Goal: Task Accomplishment & Management: Use online tool/utility

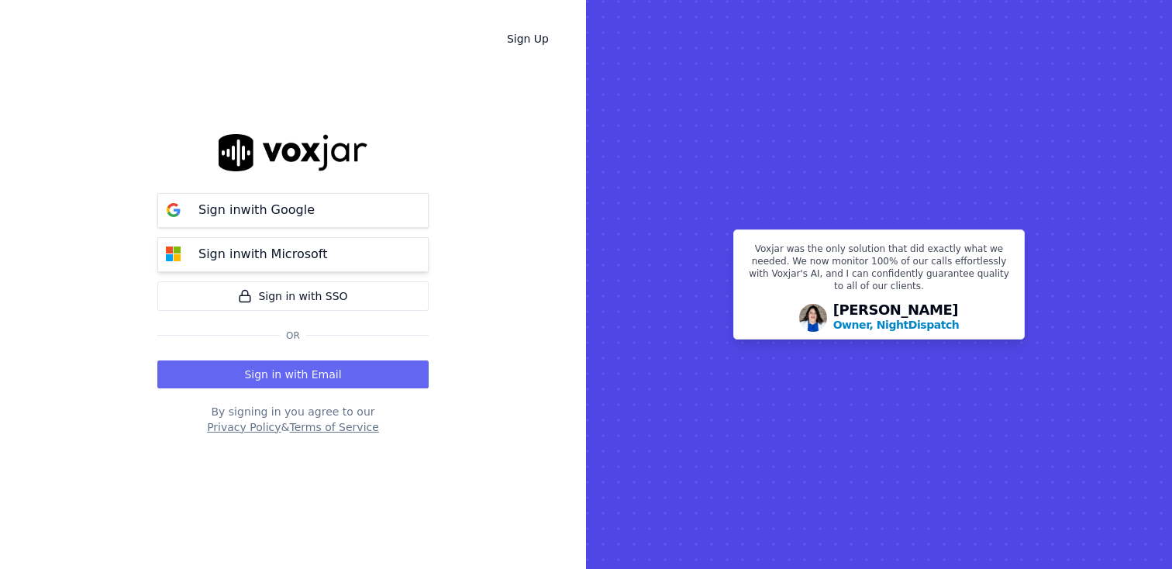
click at [412, 256] on button "Sign in with Microsoft" at bounding box center [292, 254] width 271 height 35
click at [292, 212] on p "Sign in with Google" at bounding box center [256, 210] width 116 height 19
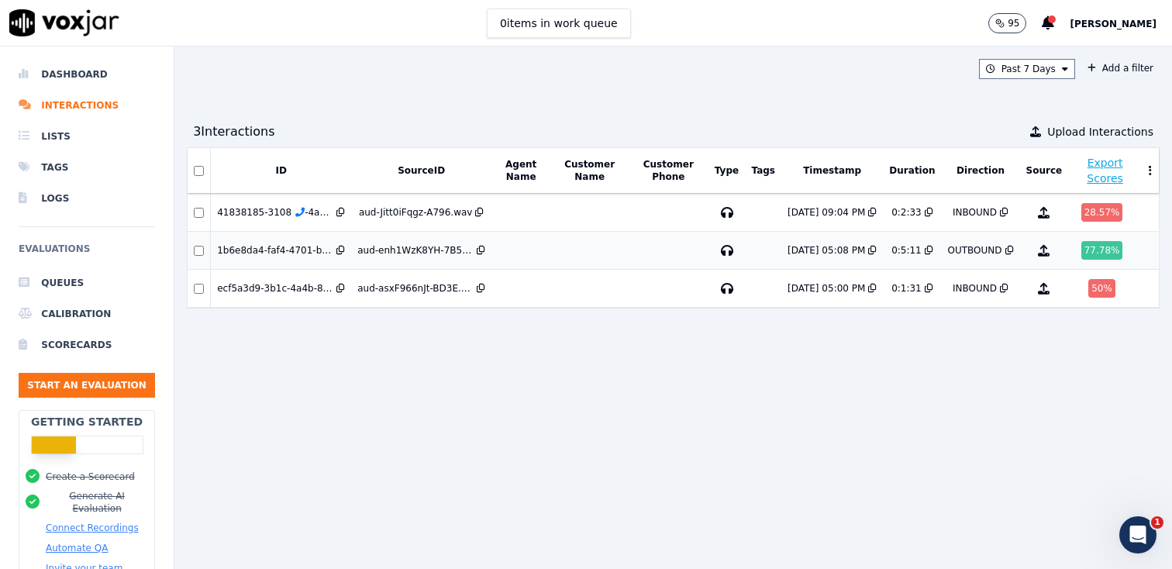
click at [402, 252] on div "aud-enh1WzK8YH-7B5D.wav" at bounding box center [415, 250] width 116 height 12
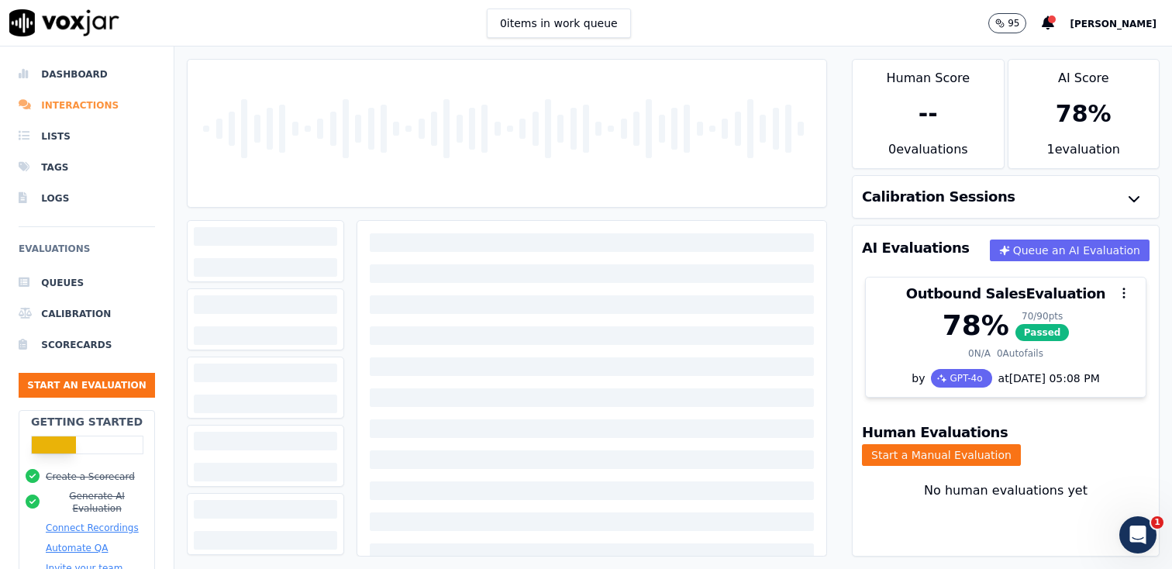
click at [57, 106] on li "Interactions" at bounding box center [87, 105] width 136 height 31
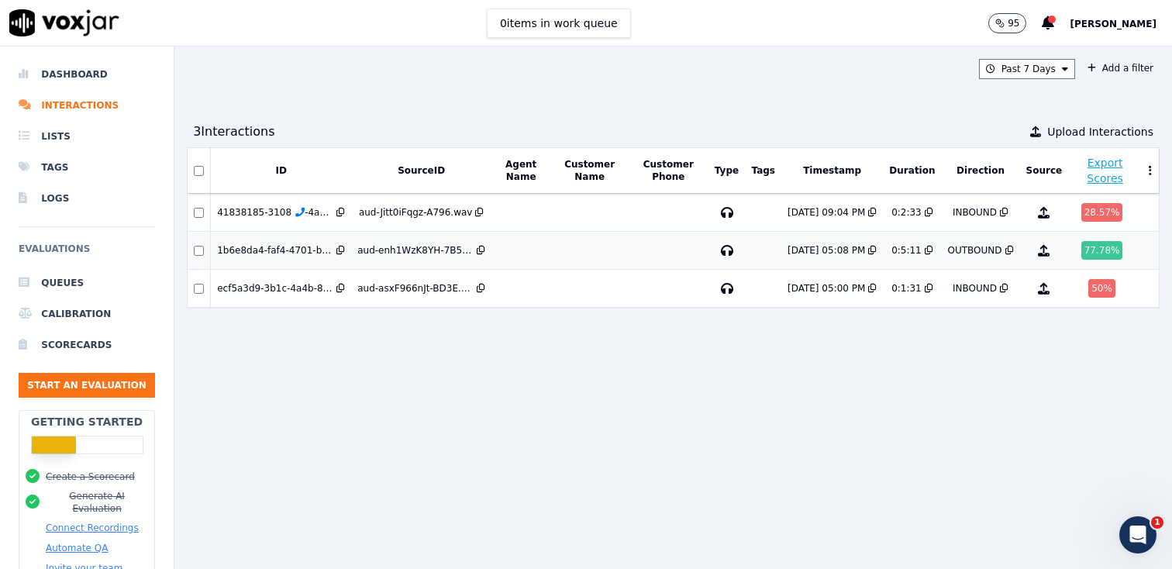
click at [478, 233] on td "aud-enh1WzK8YH-7B5D.wav" at bounding box center [421, 251] width 140 height 38
click at [435, 390] on div "ID SourceID Agent Name Customer Name Customer Phone Type Tags Timestamp Duratio…" at bounding box center [673, 351] width 973 height 409
click at [1092, 129] on span "Upload Interactions" at bounding box center [1100, 132] width 106 height 16
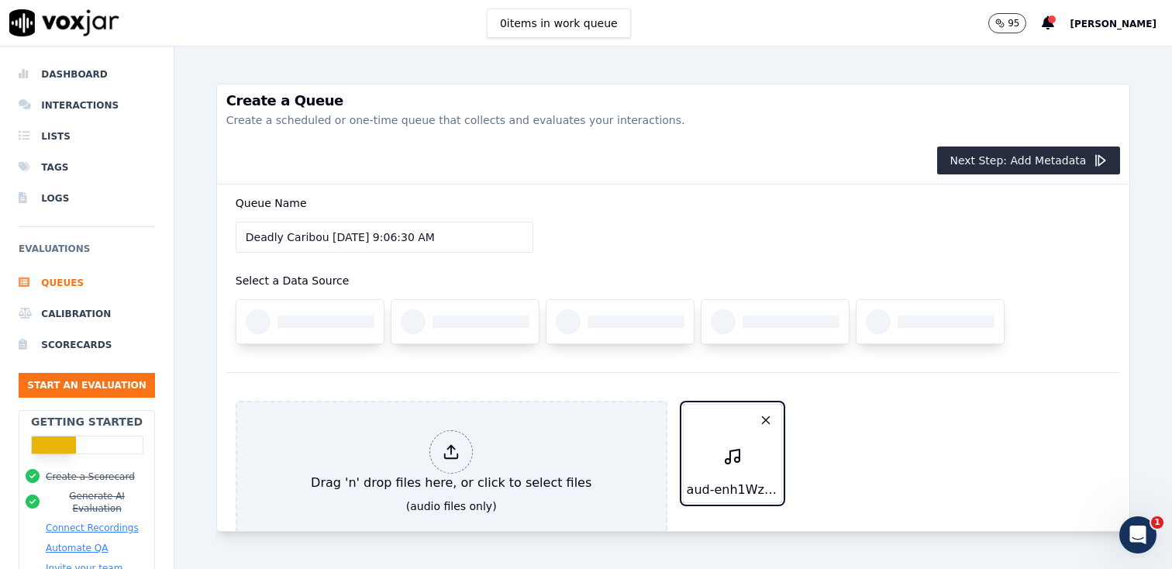
scroll to position [53, 0]
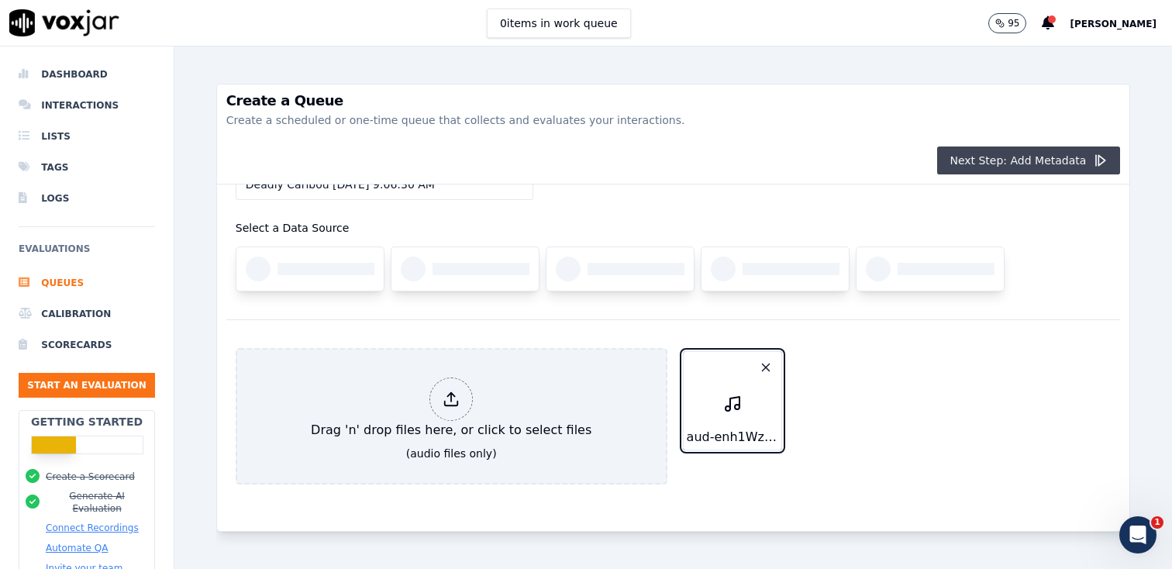
click at [1007, 161] on button "Next Step: Add Metadata" at bounding box center [1028, 161] width 183 height 28
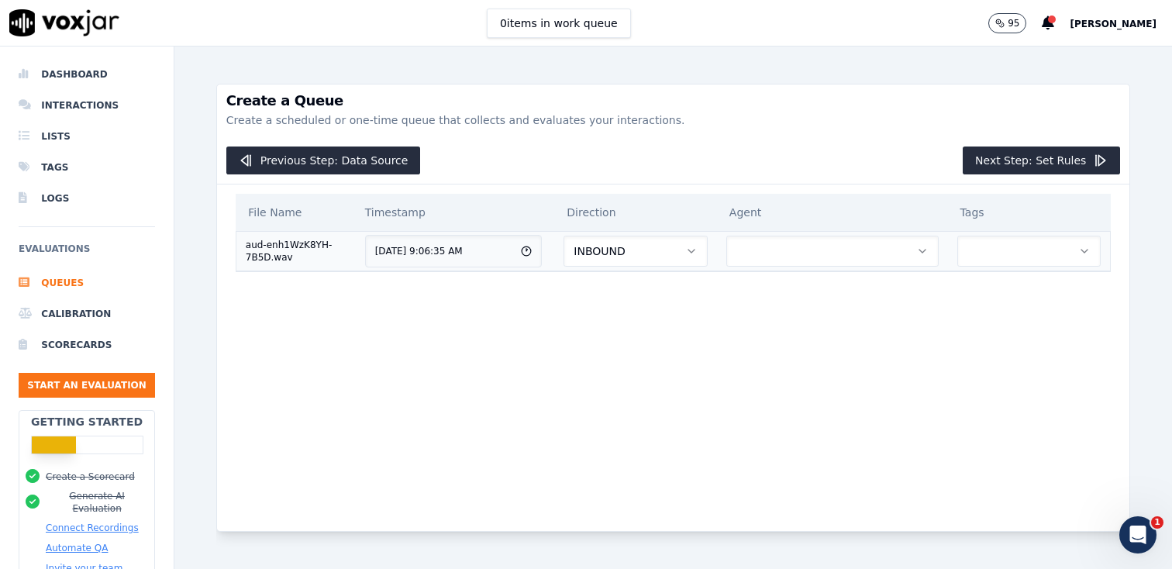
click at [676, 253] on button "INBOUND" at bounding box center [636, 251] width 144 height 31
click at [636, 317] on div "OUTBOUND" at bounding box center [645, 317] width 120 height 25
click at [873, 254] on button "button" at bounding box center [832, 251] width 212 height 31
click at [843, 180] on div "Previous Step: Data Source Next Step: Set Rules" at bounding box center [673, 160] width 913 height 47
click at [1055, 157] on button "Next Step: Set Rules" at bounding box center [1041, 161] width 157 height 28
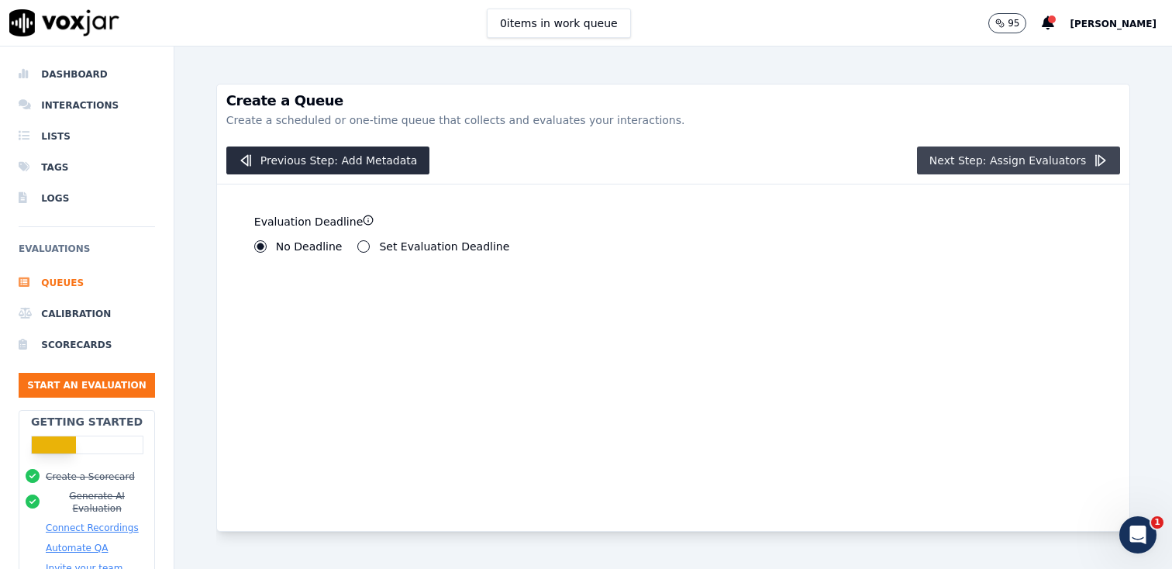
click at [1030, 162] on button "Next Step: Assign Evaluators" at bounding box center [1019, 161] width 204 height 28
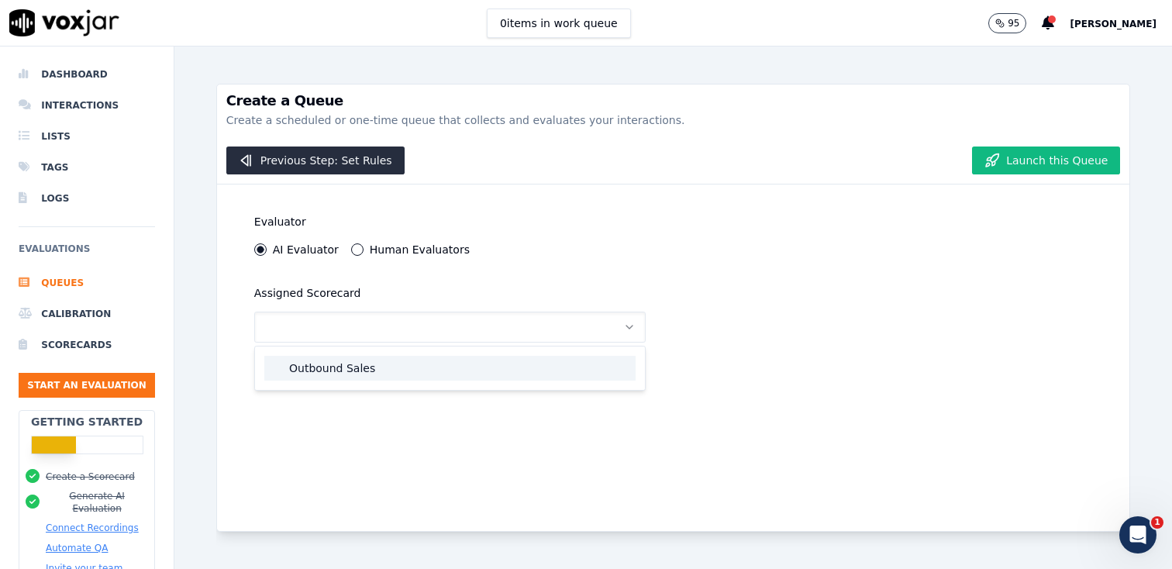
drag, startPoint x: 360, startPoint y: 374, endPoint x: 436, endPoint y: 360, distance: 77.2
click at [360, 374] on div "Outbound Sales" at bounding box center [449, 368] width 371 height 25
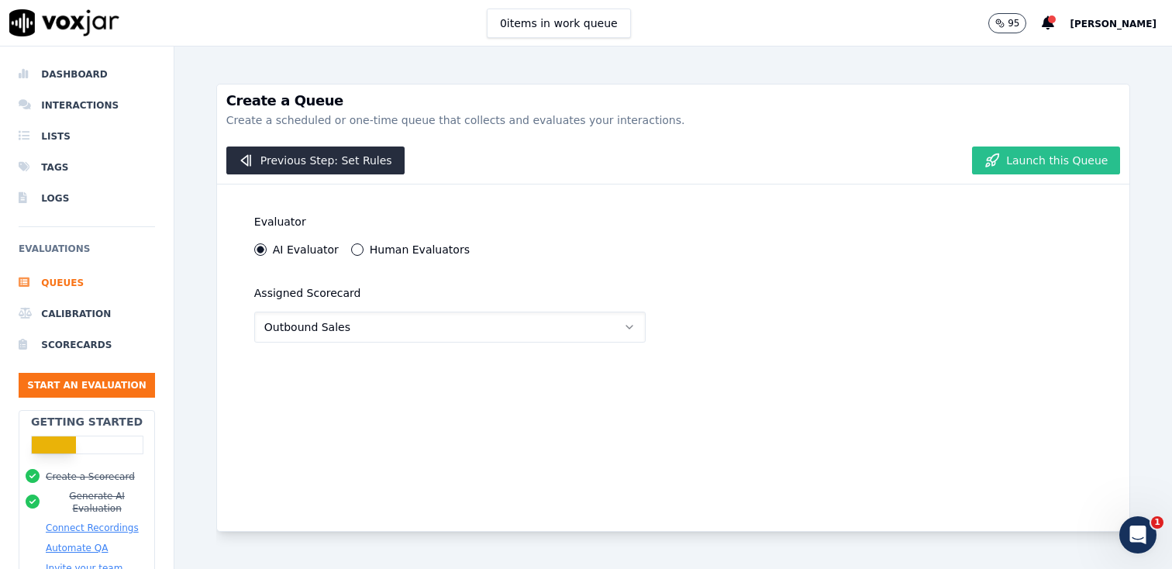
click at [1038, 165] on button "Launch this Queue" at bounding box center [1046, 161] width 148 height 28
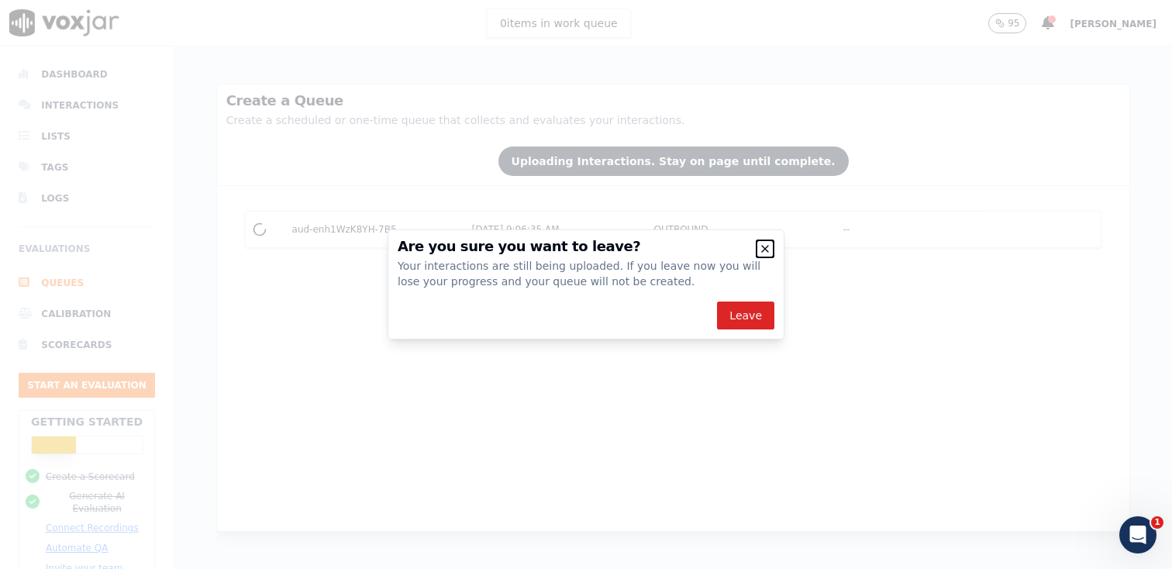
click at [765, 247] on icon "button" at bounding box center [765, 249] width 12 height 12
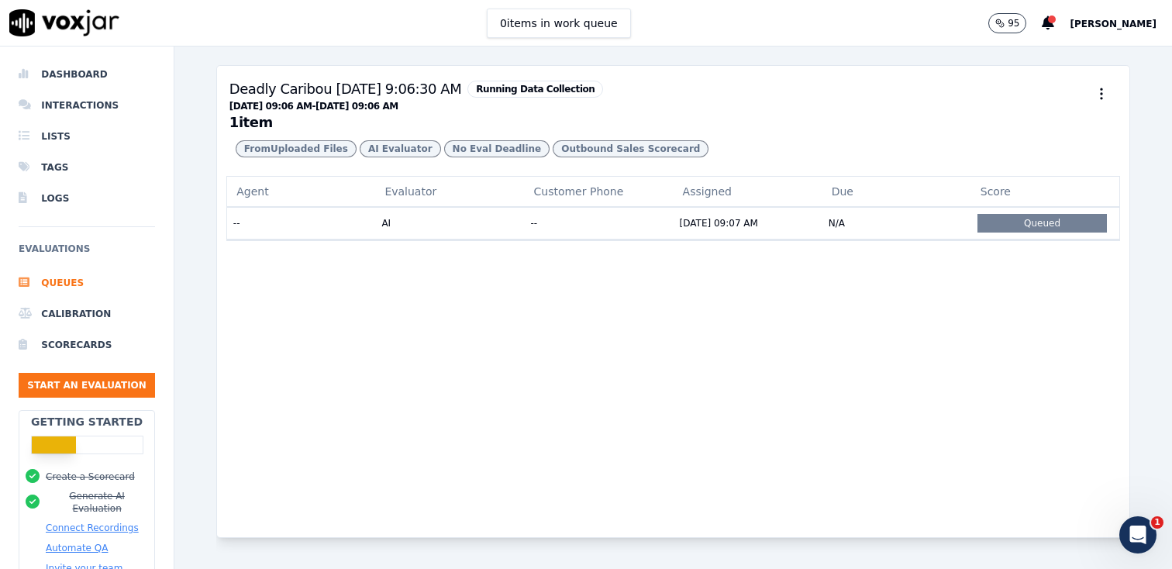
click at [331, 9] on div "0 items in work queue 95 Alexandre Champagne" at bounding box center [586, 23] width 1172 height 47
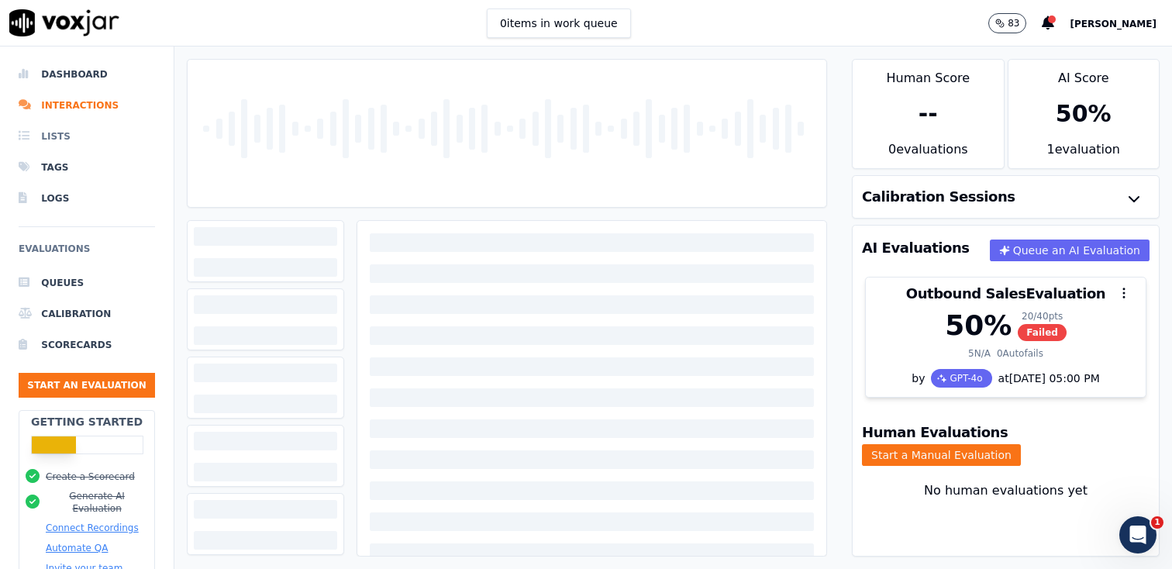
click at [67, 139] on li "Lists" at bounding box center [87, 136] width 136 height 31
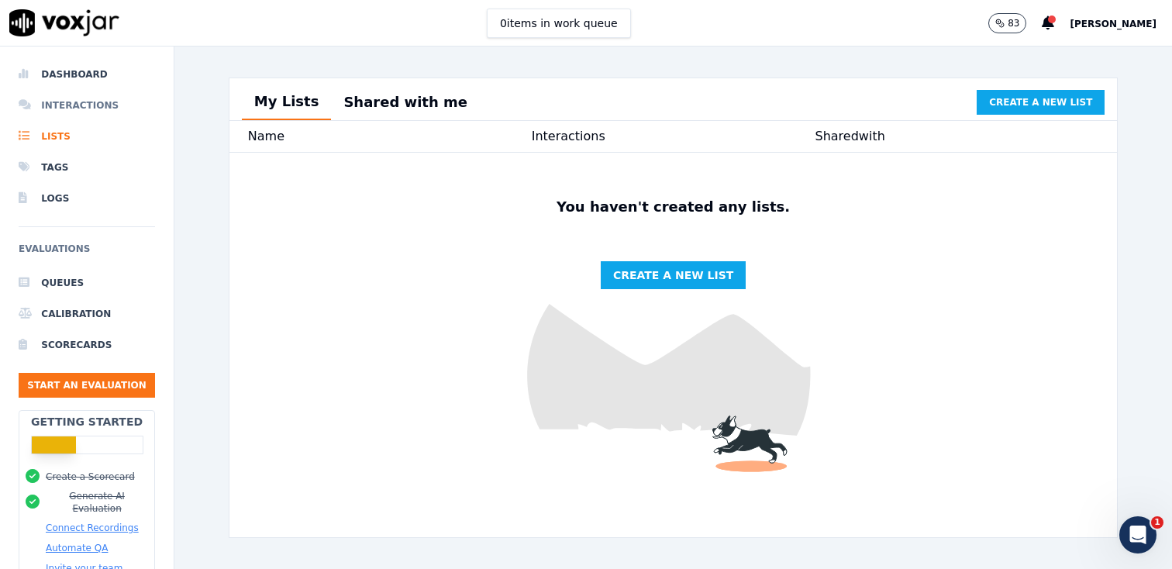
click at [78, 109] on li "Interactions" at bounding box center [87, 105] width 136 height 31
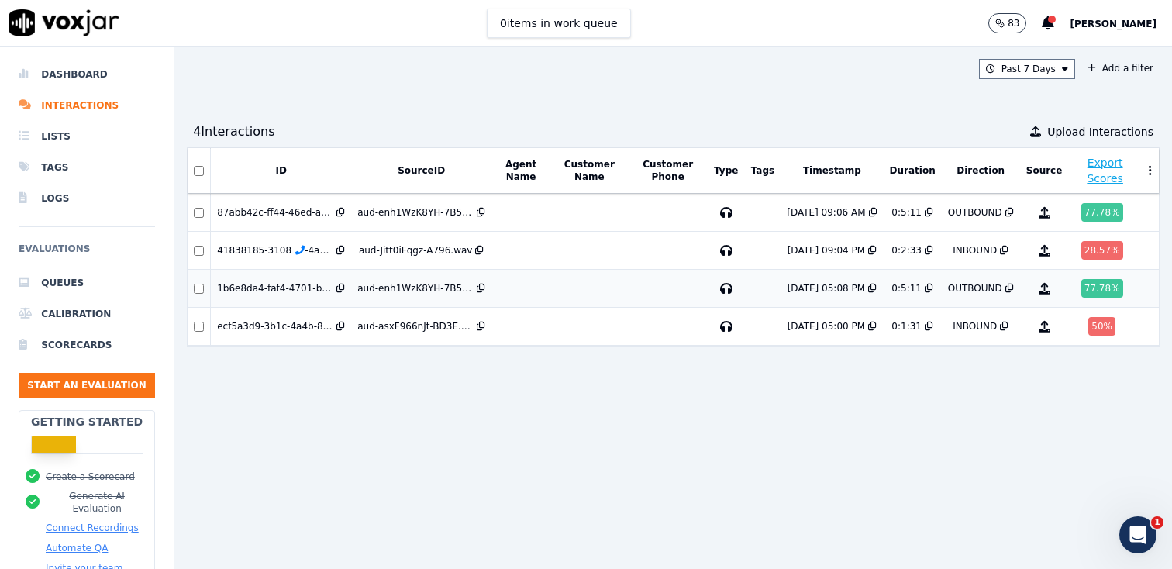
click at [390, 285] on div "aud-enh1WzK8YH-7B5D.wav" at bounding box center [415, 288] width 116 height 12
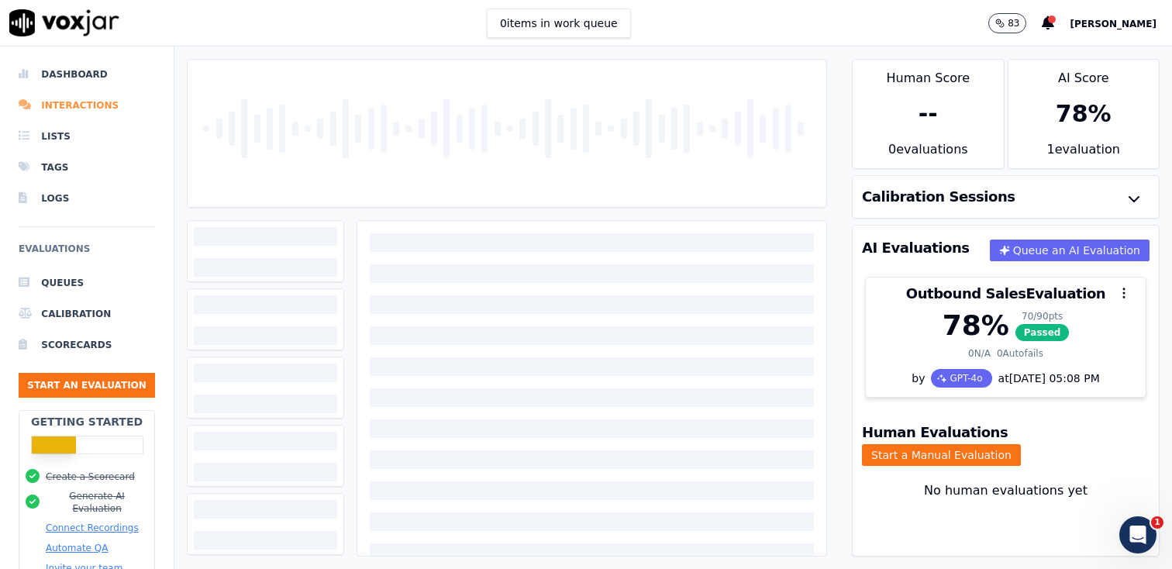
click at [71, 104] on li "Interactions" at bounding box center [87, 105] width 136 height 31
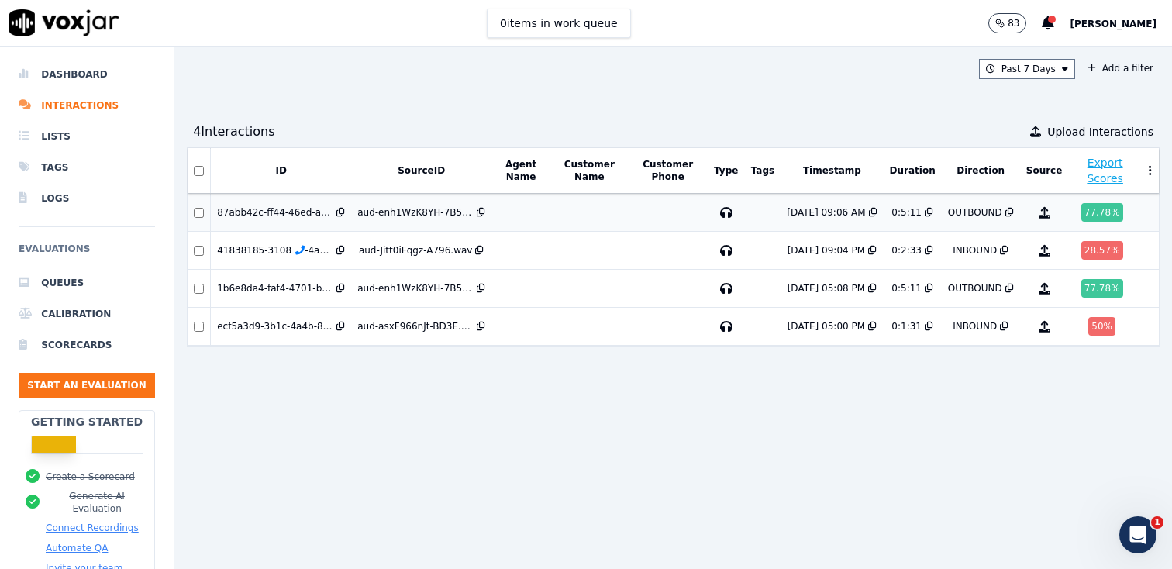
click at [419, 213] on div "aud-enh1WzK8YH-7B5D.wav" at bounding box center [415, 212] width 116 height 12
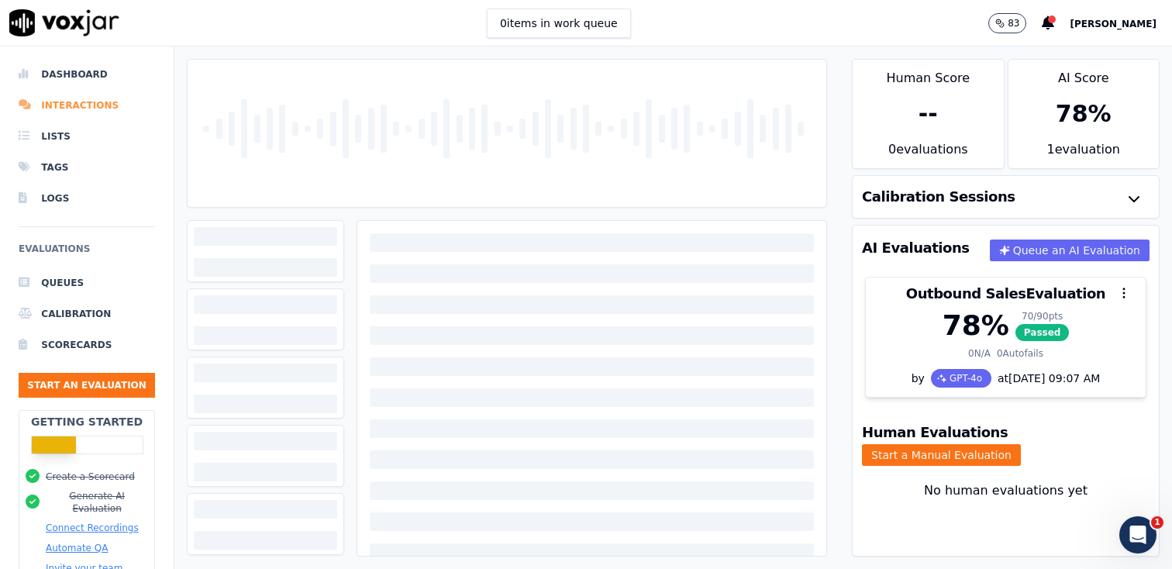
click at [71, 105] on li "Interactions" at bounding box center [87, 105] width 136 height 31
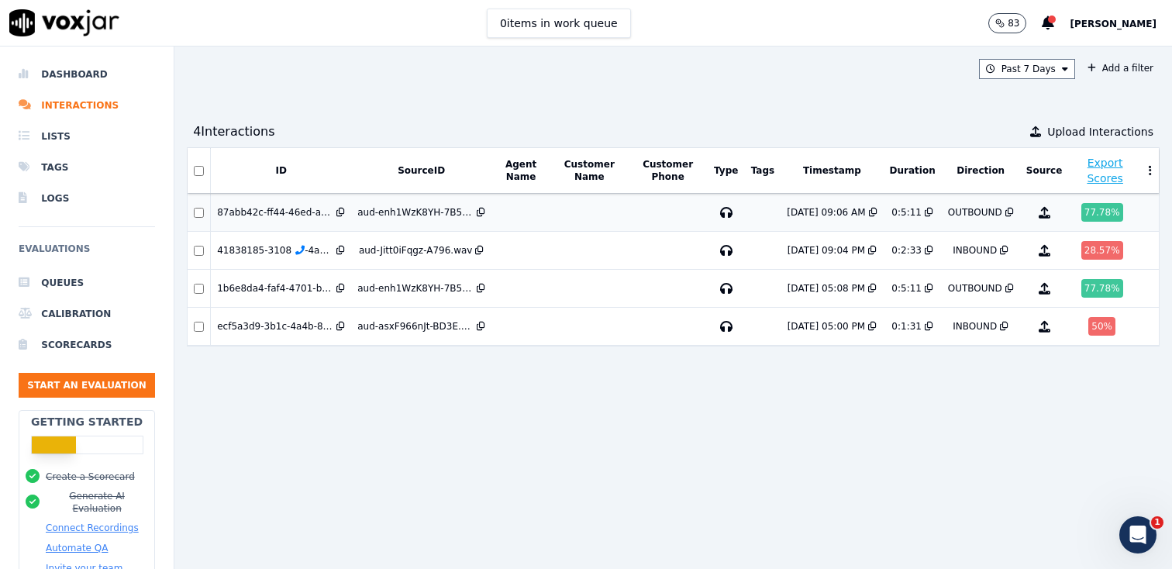
click at [422, 215] on div "aud-enh1WzK8YH-7B5D.wav" at bounding box center [415, 212] width 116 height 12
click at [433, 104] on div "Past 7 Days Add a filter 4 Interaction s Upload Interactions ID SourceID Agent …" at bounding box center [673, 308] width 998 height 523
click at [395, 212] on div "aud-enh1WzK8YH-7B5D.wav" at bounding box center [415, 212] width 116 height 12
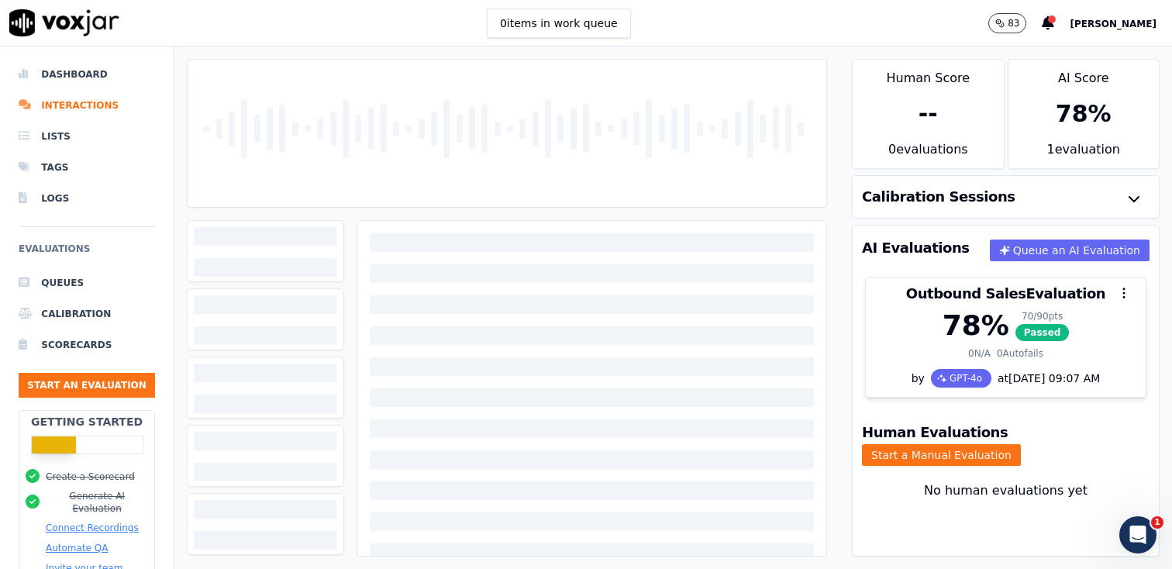
click at [477, 205] on div at bounding box center [507, 133] width 626 height 147
click at [475, 283] on div at bounding box center [591, 543] width 469 height 645
drag, startPoint x: 475, startPoint y: 284, endPoint x: 623, endPoint y: 332, distance: 155.7
click at [475, 285] on div at bounding box center [591, 543] width 469 height 645
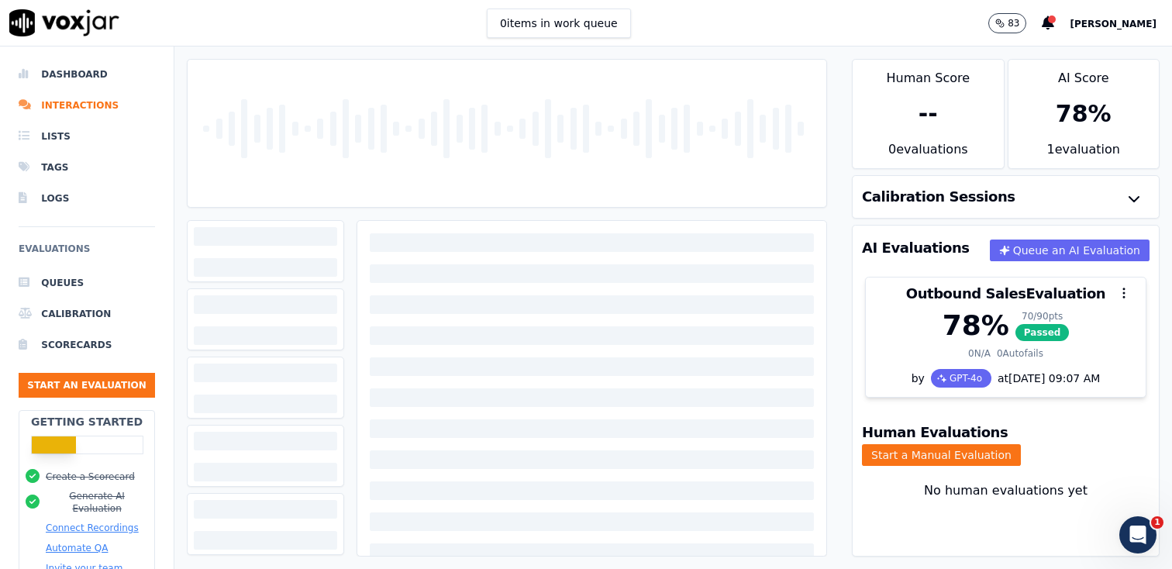
click at [414, 35] on div "0 items in work queue 83 [PERSON_NAME]" at bounding box center [586, 23] width 1172 height 47
click at [413, 34] on div "0 items in work queue 83 [PERSON_NAME]" at bounding box center [586, 23] width 1172 height 47
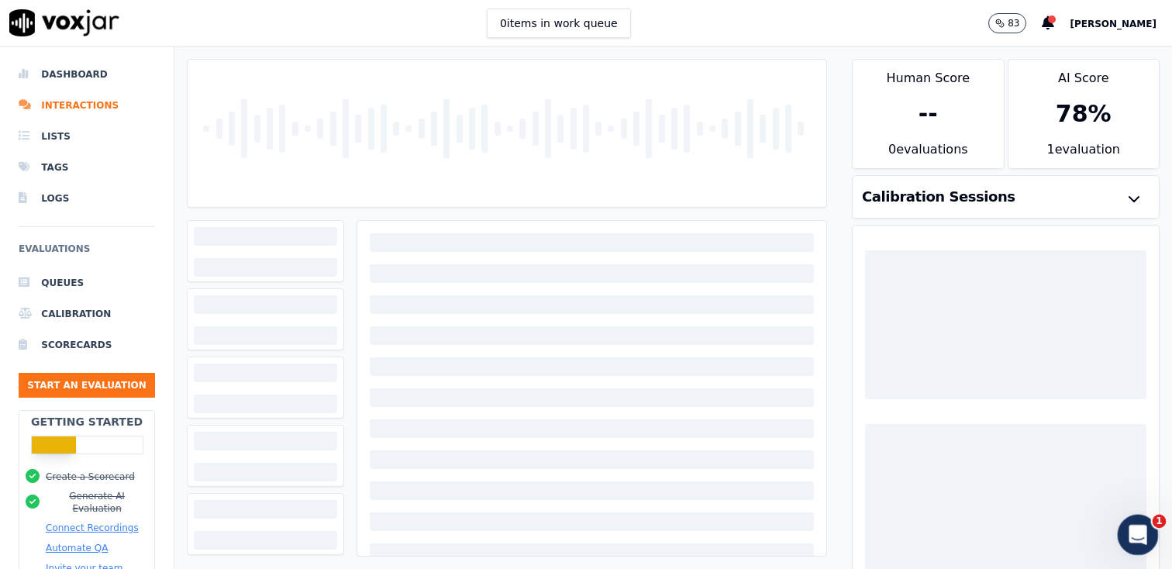
click at [1134, 526] on icon "Open Intercom Messenger" at bounding box center [1136, 533] width 26 height 26
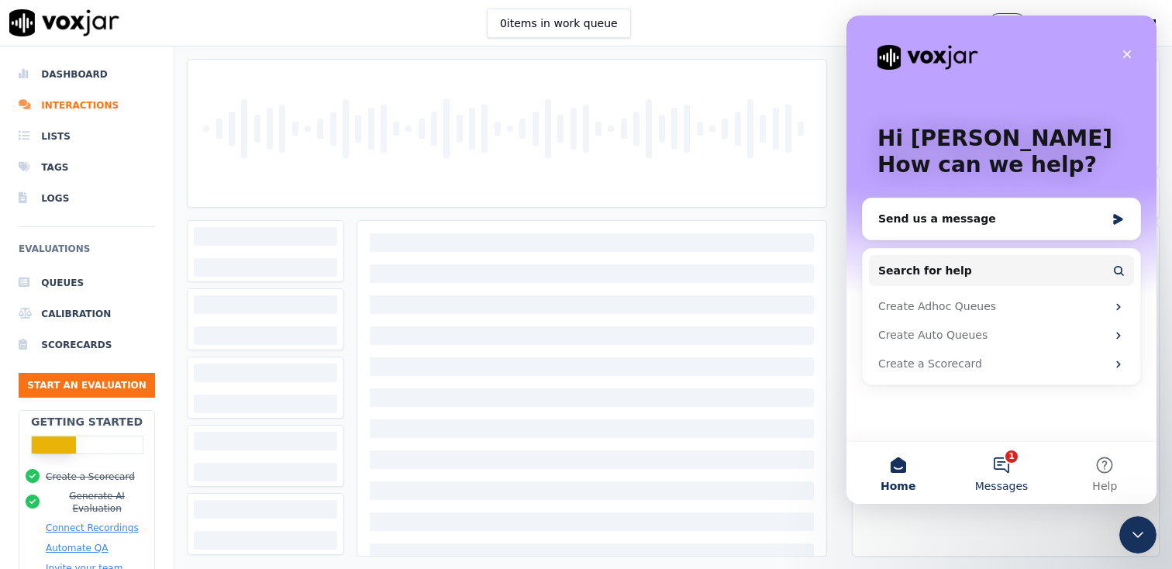
click at [1013, 466] on button "1 Messages" at bounding box center [1001, 473] width 103 height 62
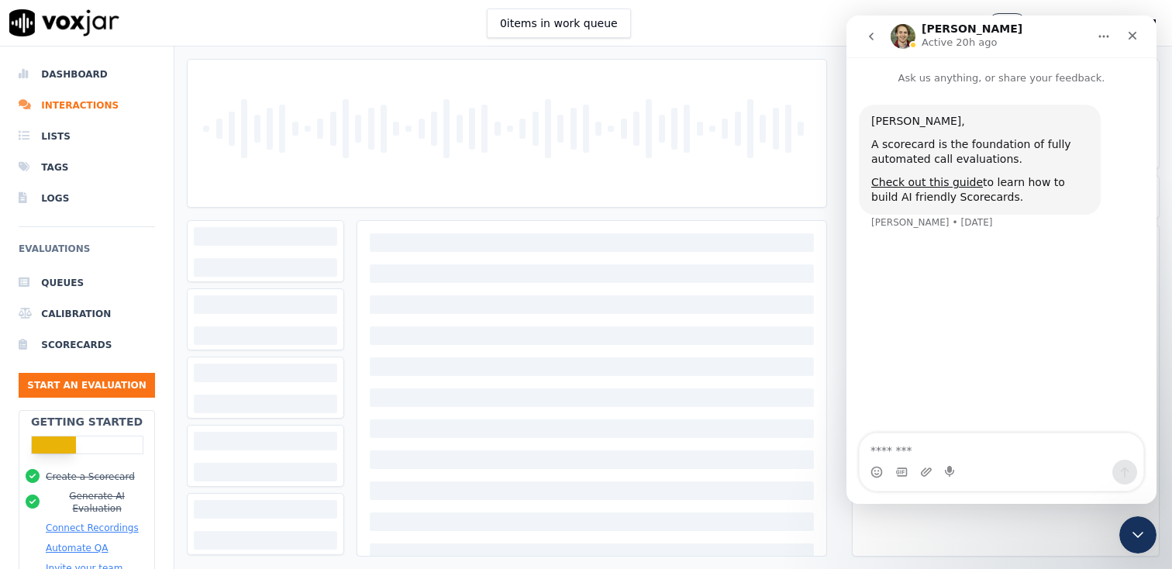
click at [759, 43] on div "0 items in work queue 83 [PERSON_NAME]" at bounding box center [586, 23] width 1172 height 47
click at [761, 40] on div "0 items in work queue 83 [PERSON_NAME]" at bounding box center [586, 23] width 1172 height 47
